Goal: Information Seeking & Learning: Learn about a topic

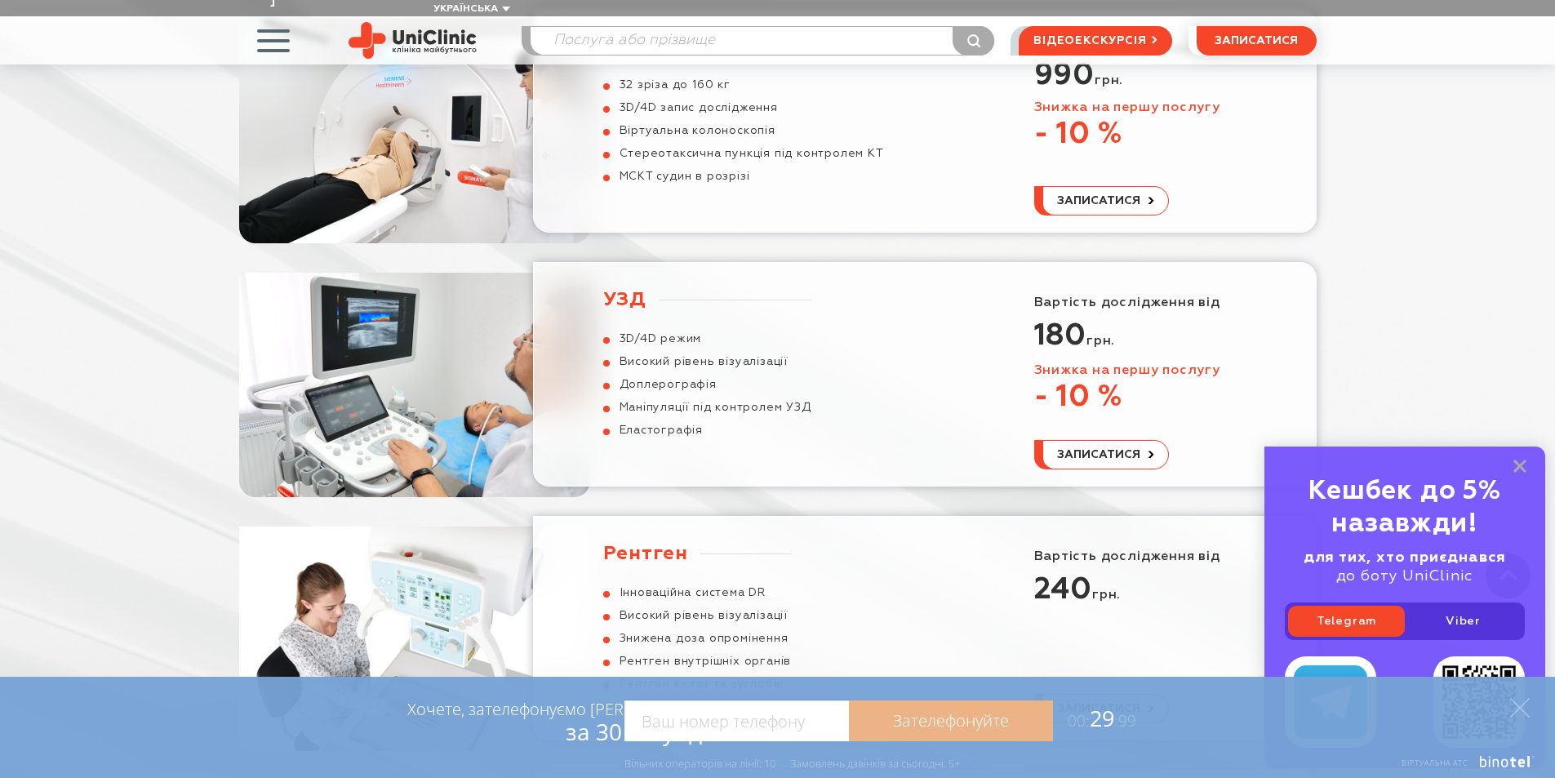
scroll to position [735, 0]
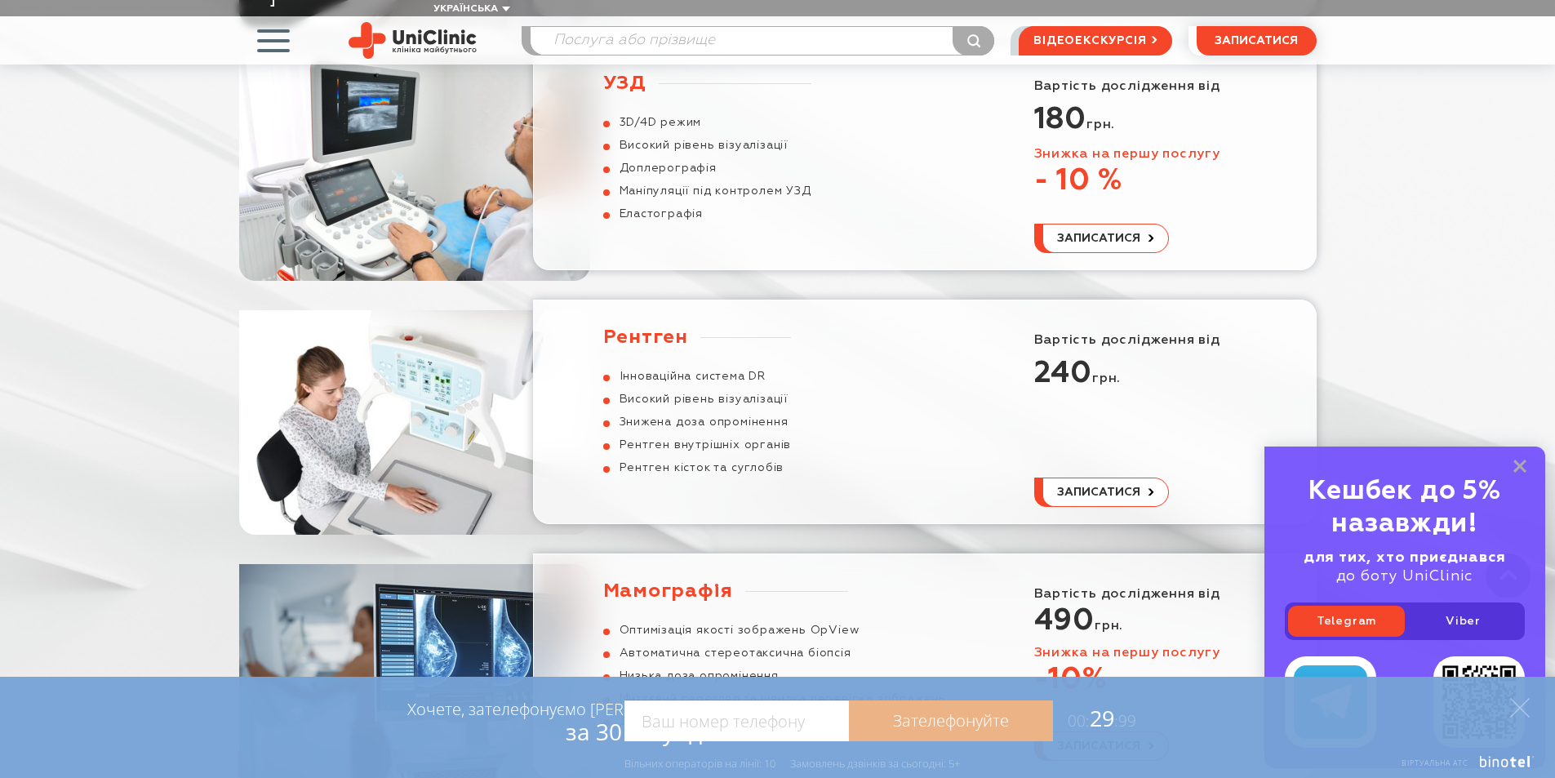
click at [659, 80] on div "УЗД 3D/4D режим Високий рівень візуалізації Доплерографія Маніпуляції під контр…" at bounding box center [707, 146] width 208 height 150
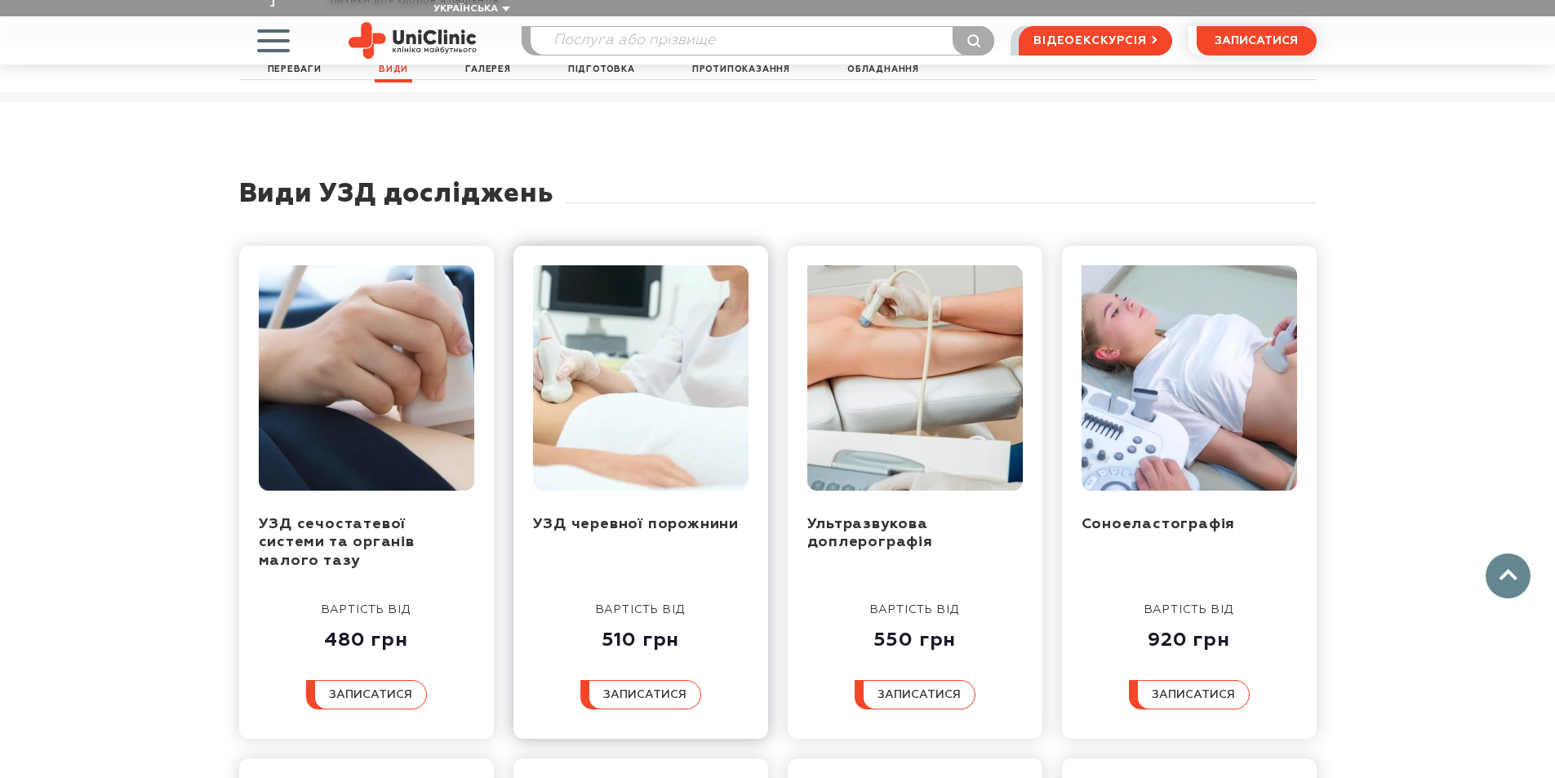
scroll to position [1224, 0]
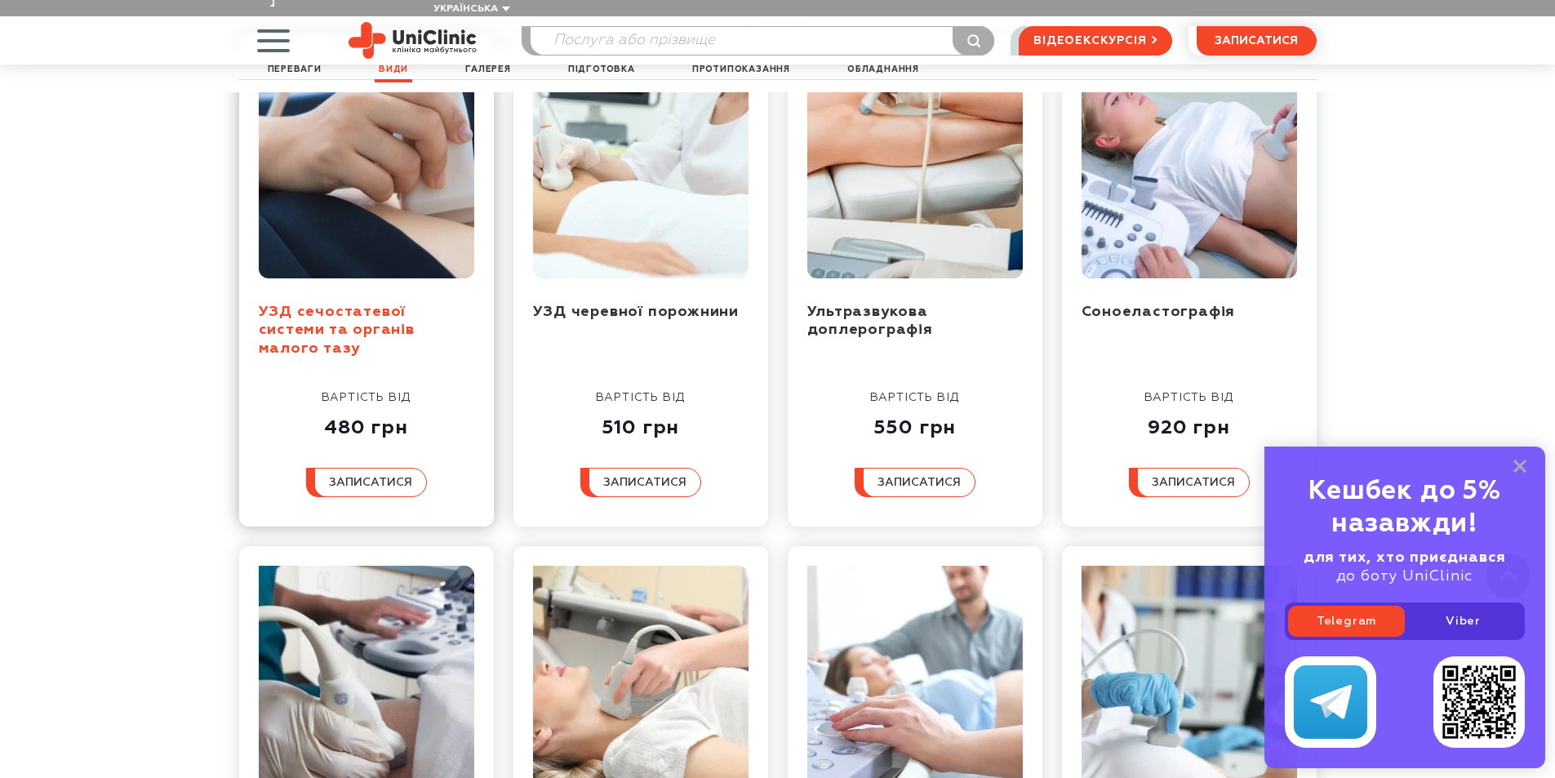
click at [356, 304] on link "УЗД сечостатевої системи та органів малого тазу" at bounding box center [337, 329] width 156 height 51
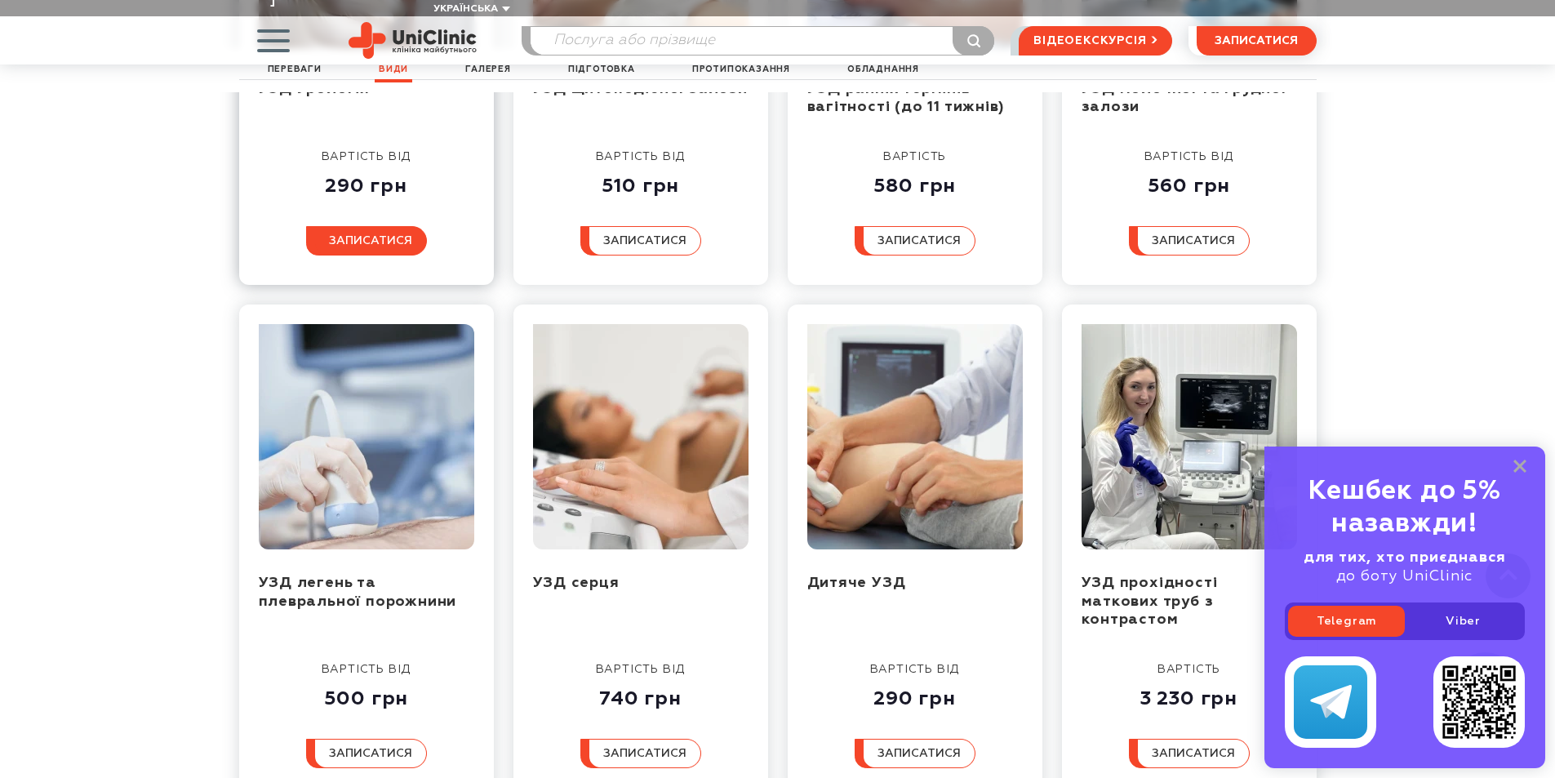
scroll to position [1796, 0]
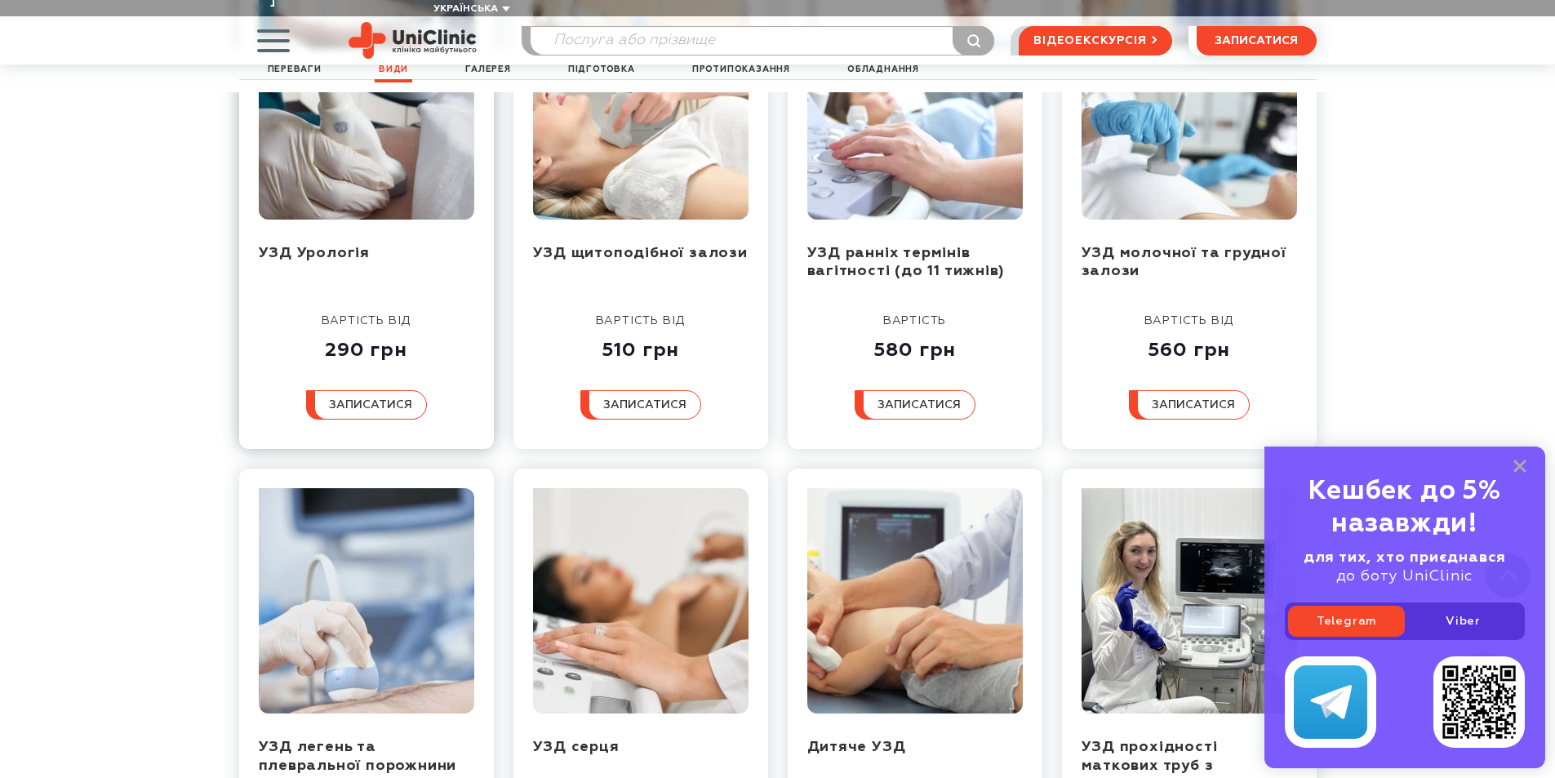
click at [349, 170] on div at bounding box center [366, 119] width 215 height 250
click at [349, 184] on div at bounding box center [366, 119] width 215 height 250
click at [349, 246] on link "УЗД Урологія" at bounding box center [315, 253] width 112 height 15
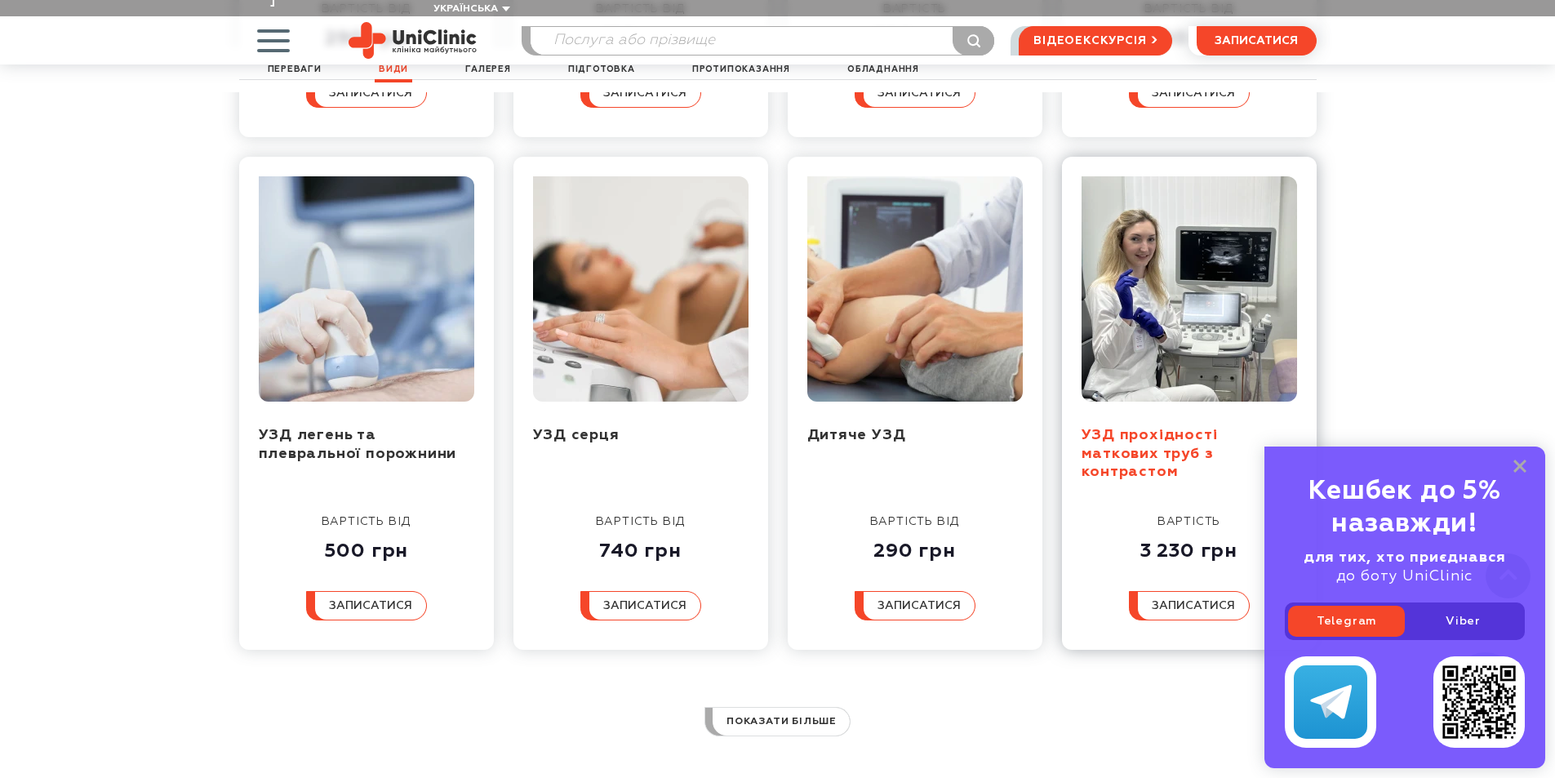
scroll to position [2286, 0]
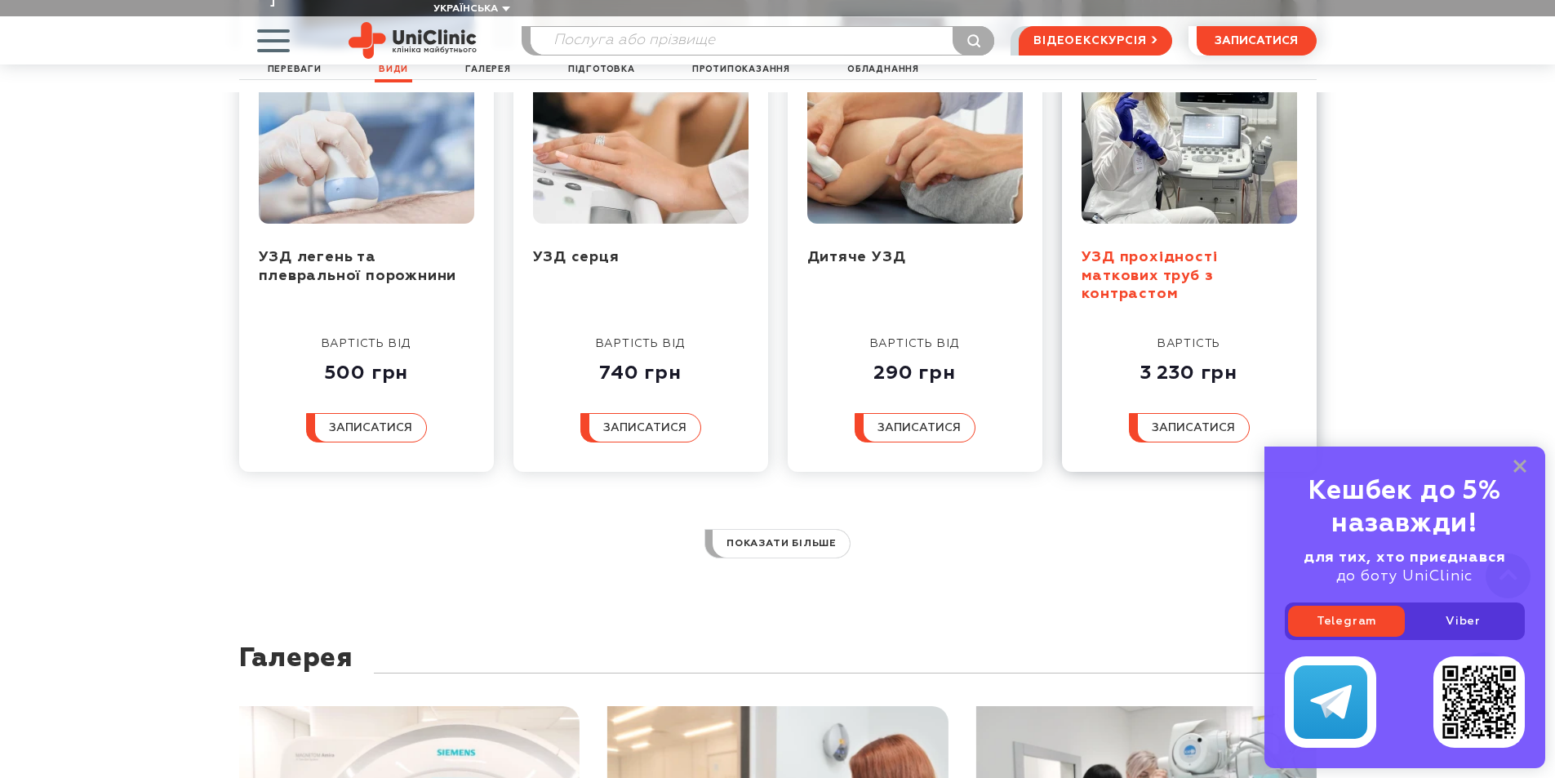
click at [1151, 250] on link "УЗД прохідності маткових труб з контрастом" at bounding box center [1150, 275] width 136 height 51
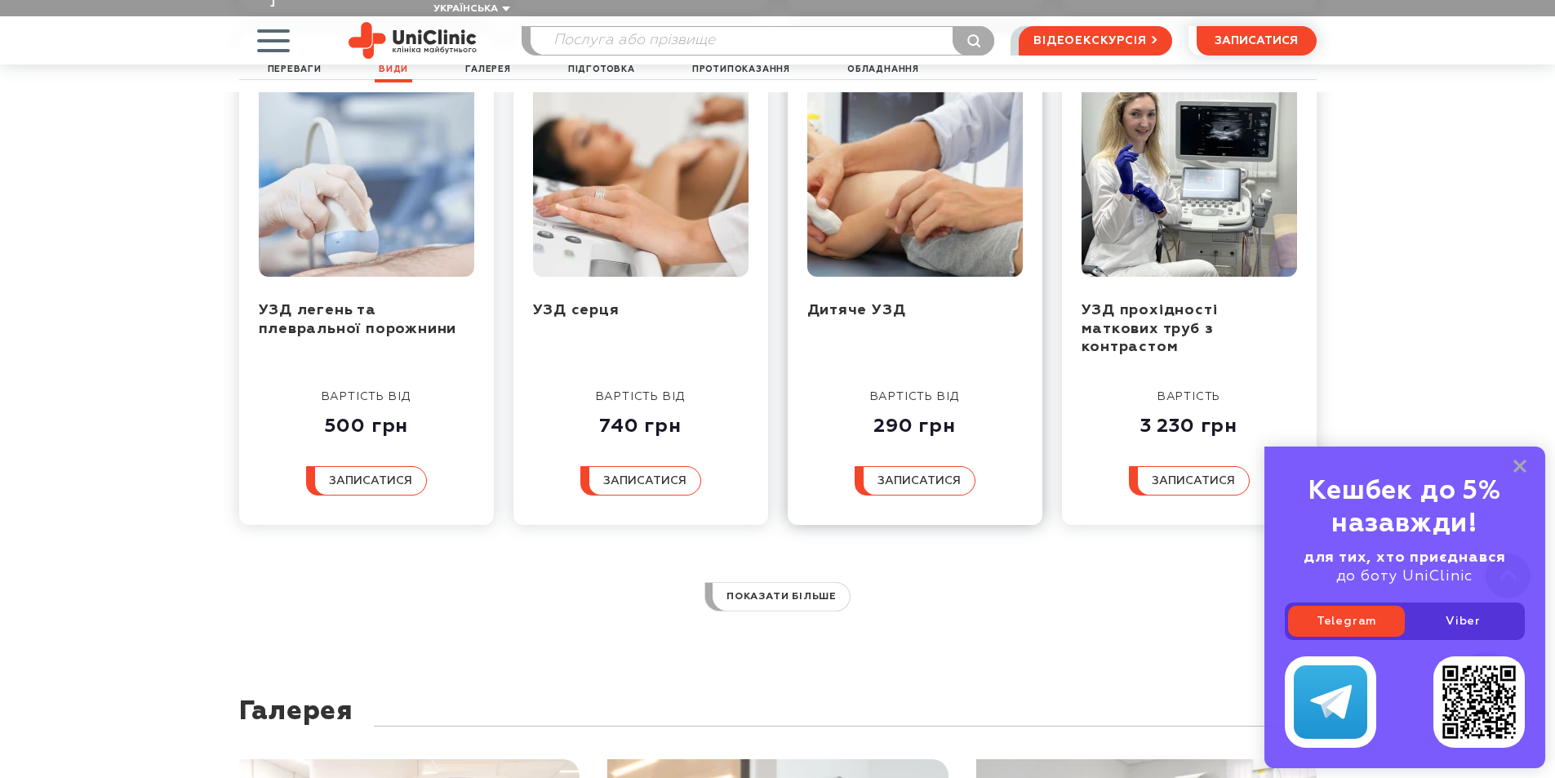
scroll to position [2204, 0]
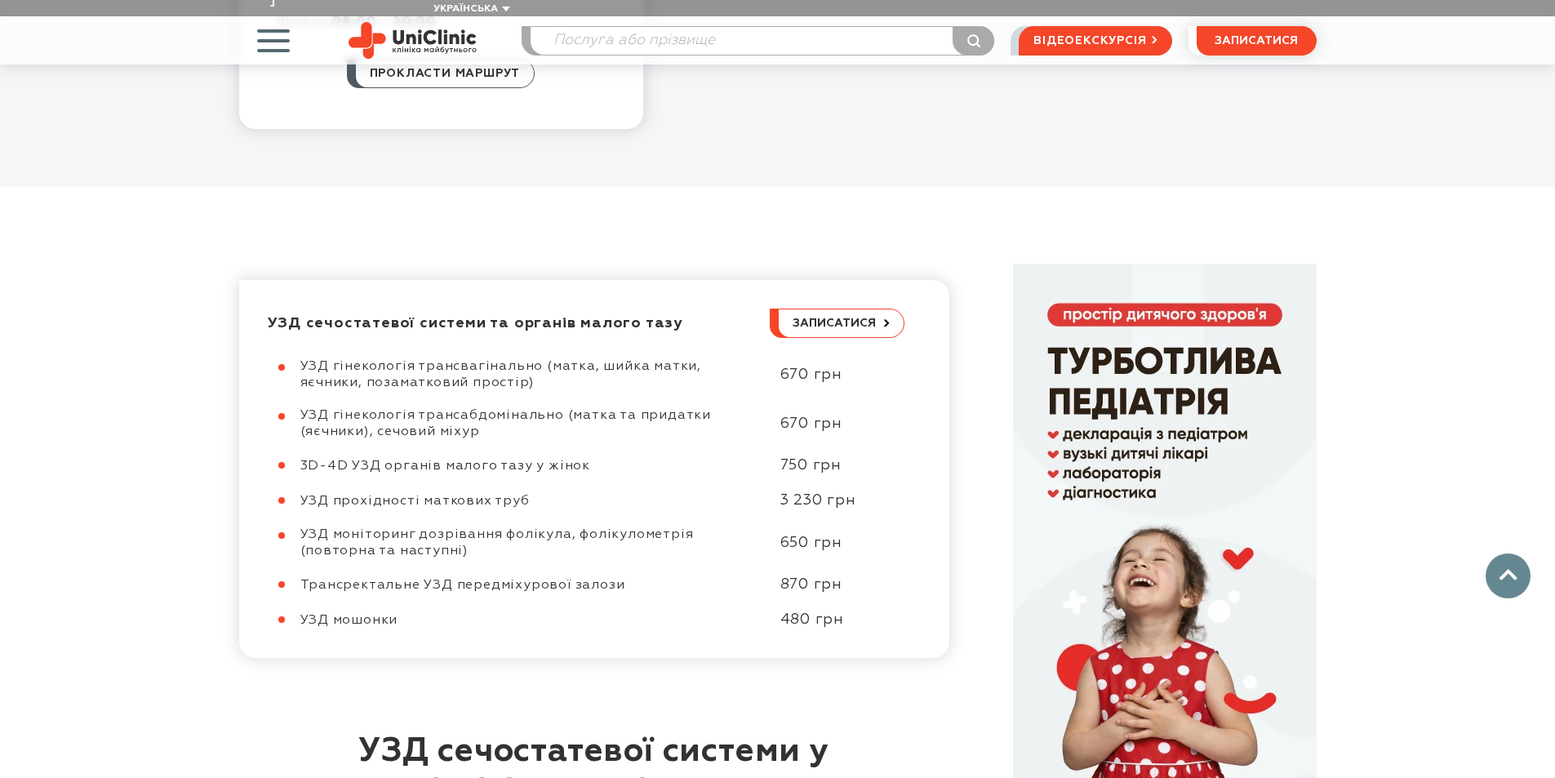
scroll to position [735, 0]
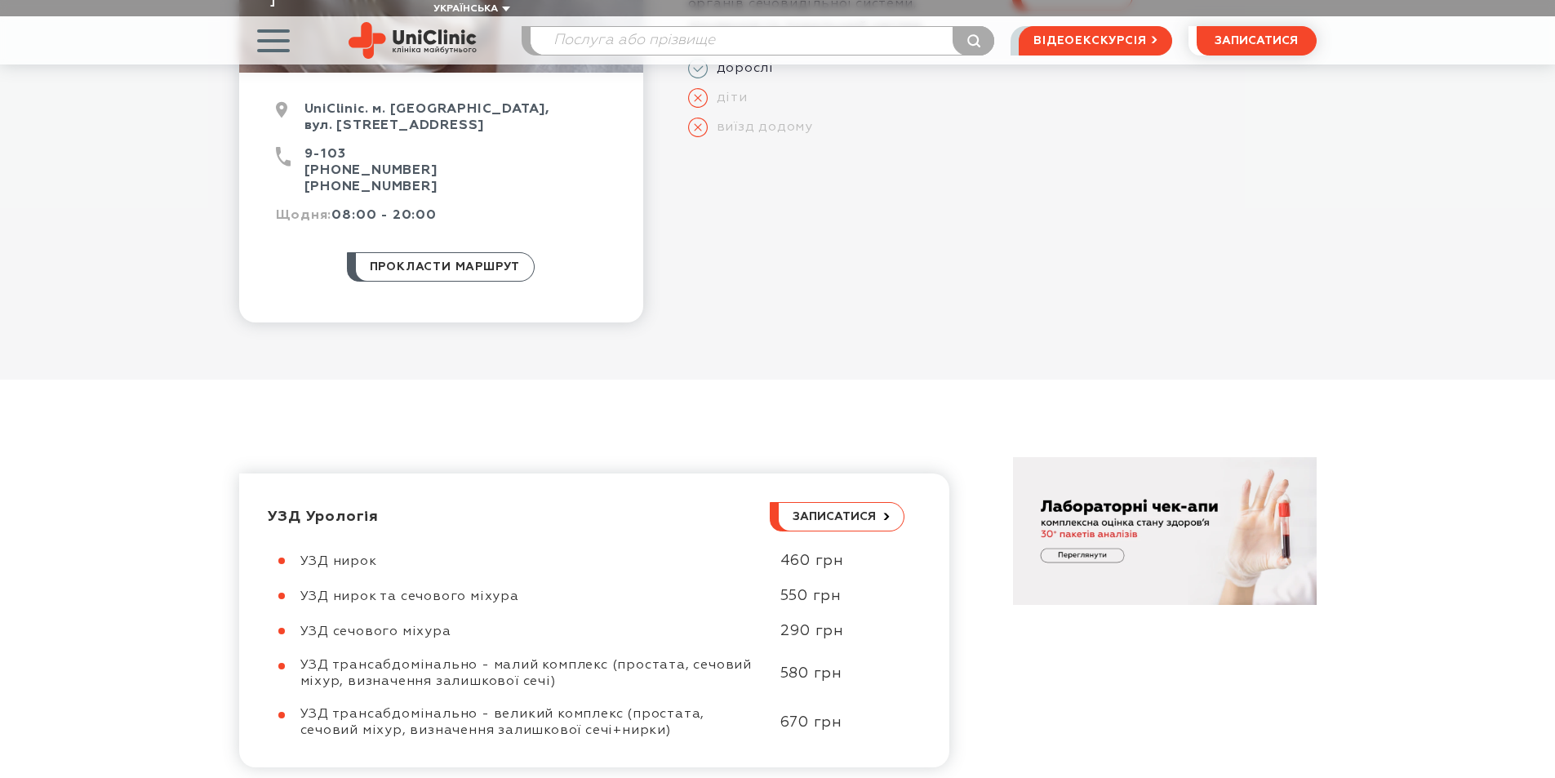
scroll to position [408, 0]
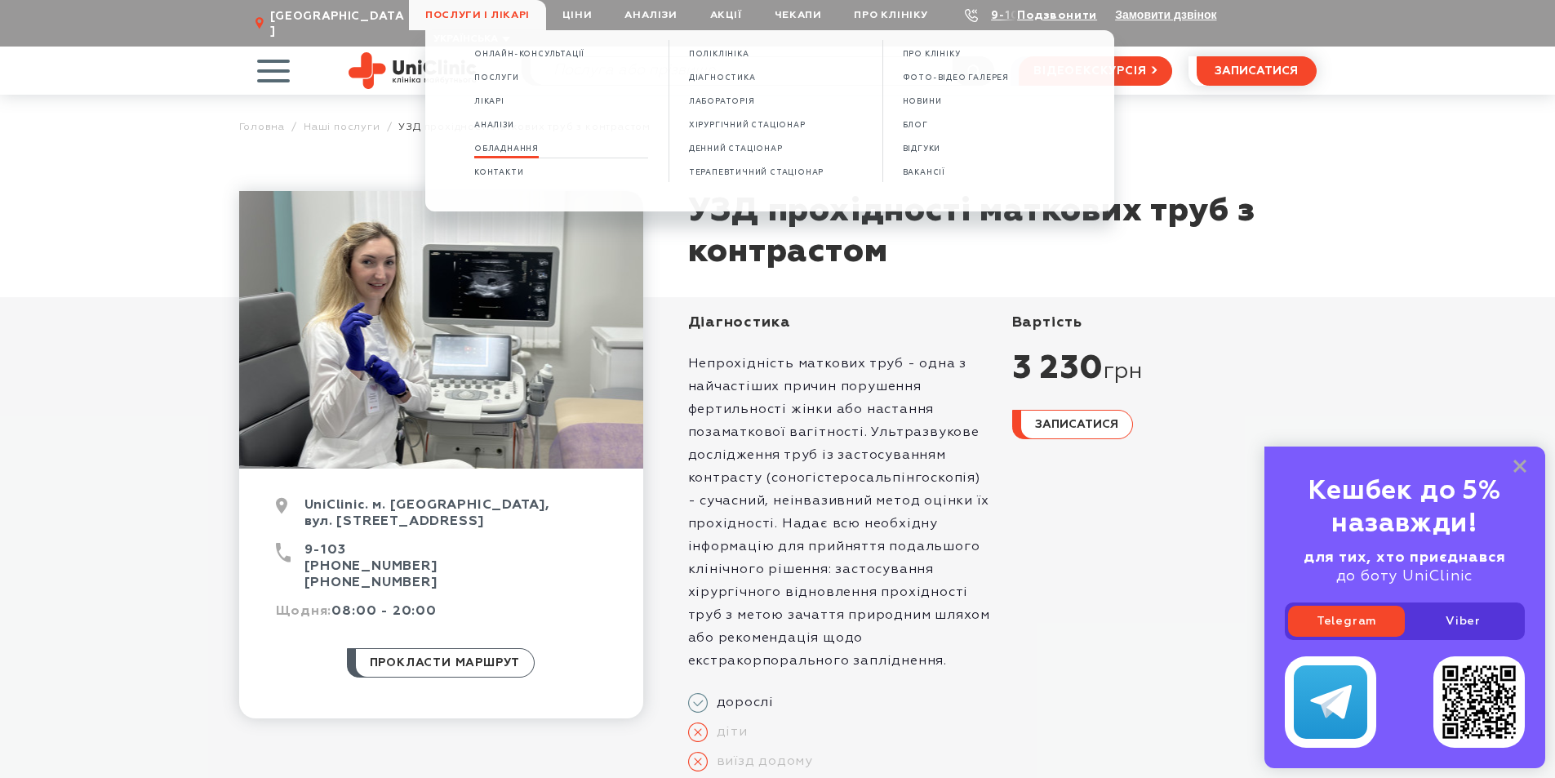
click at [535, 143] on link "Обладнання" at bounding box center [506, 149] width 64 height 14
